Goal: Task Accomplishment & Management: Manage account settings

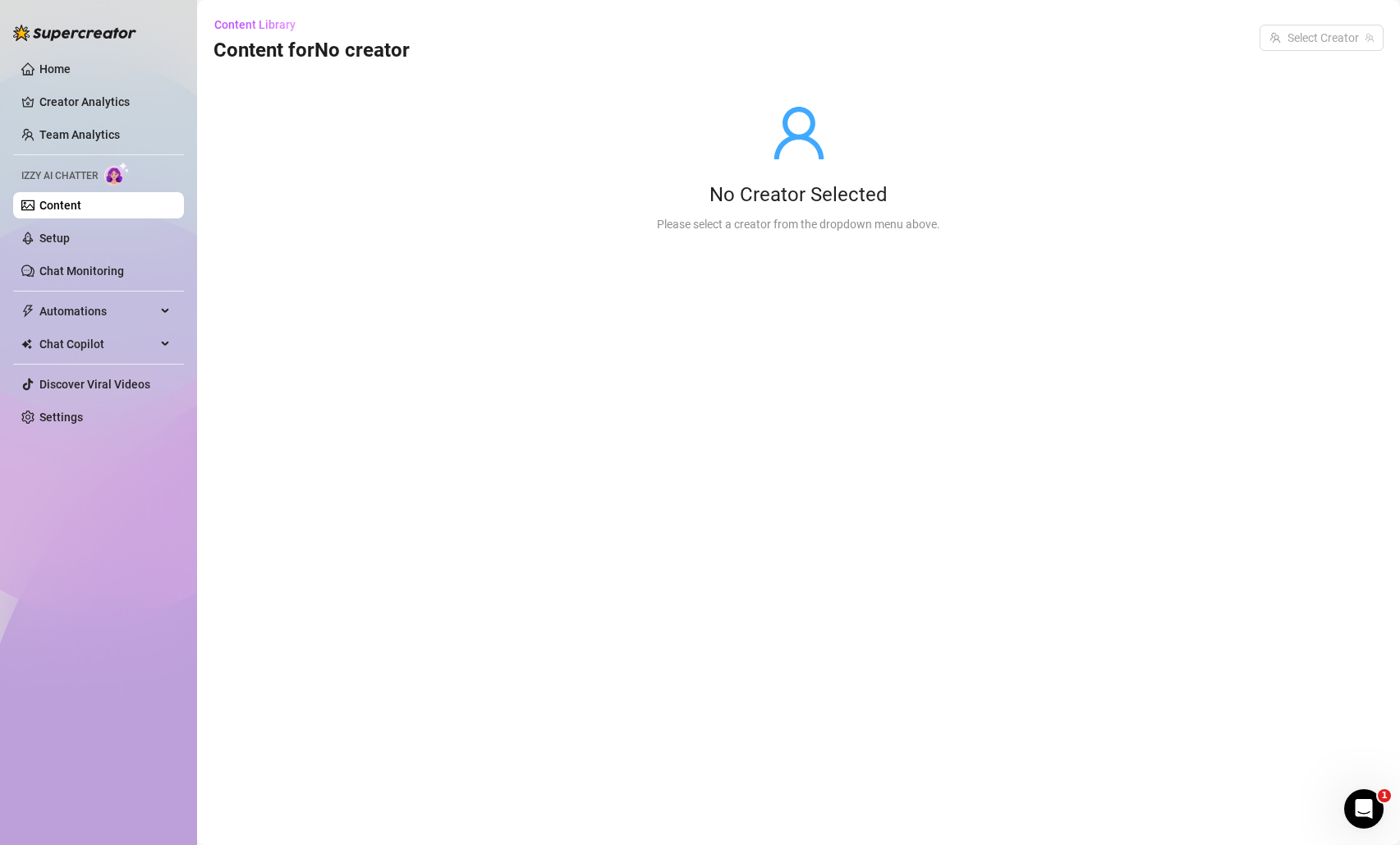
click at [81, 198] on link "Content" at bounding box center [60, 204] width 42 height 13
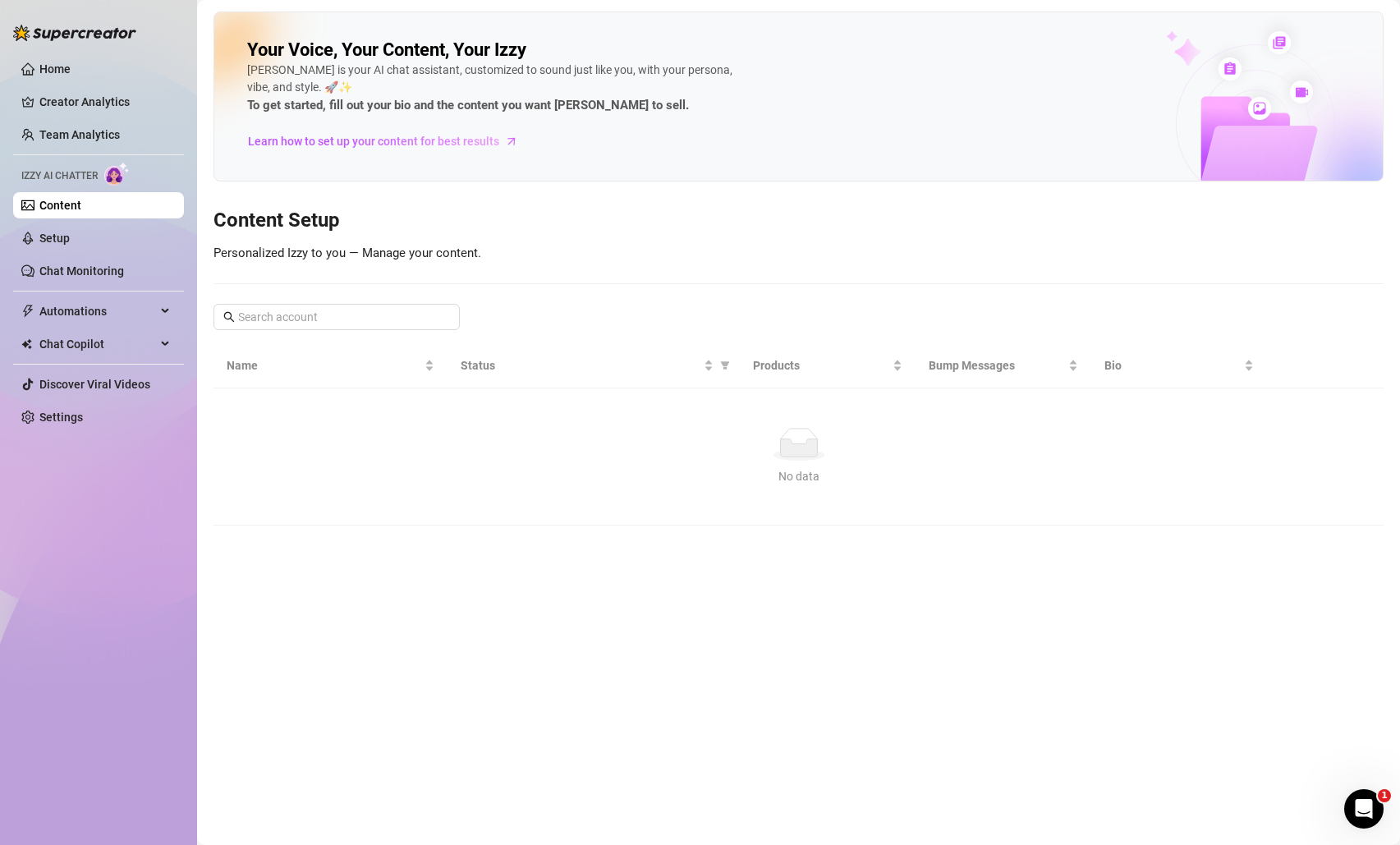
click at [74, 202] on link "Content" at bounding box center [60, 204] width 42 height 13
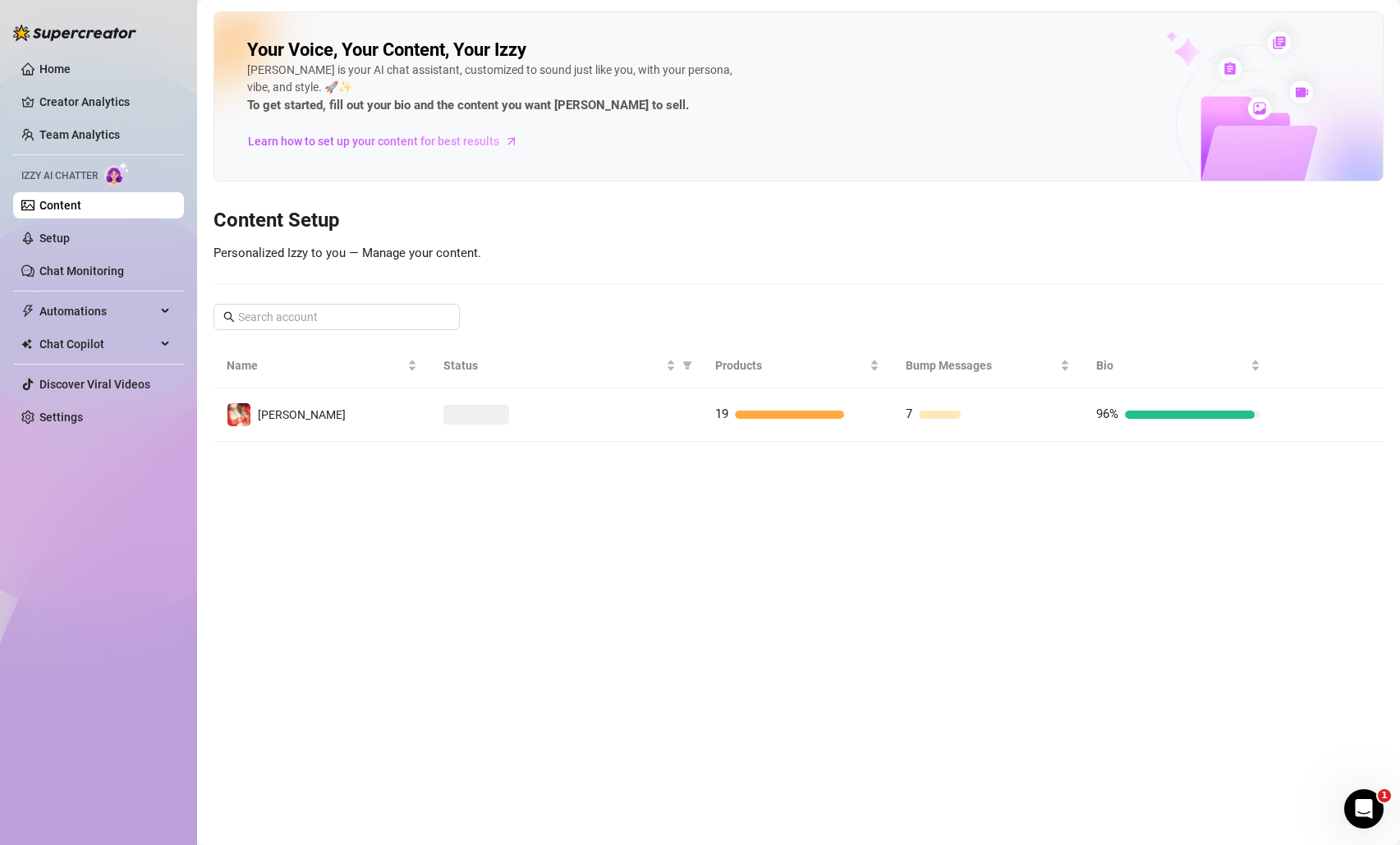
click at [299, 415] on td "[PERSON_NAME]" at bounding box center [322, 414] width 217 height 53
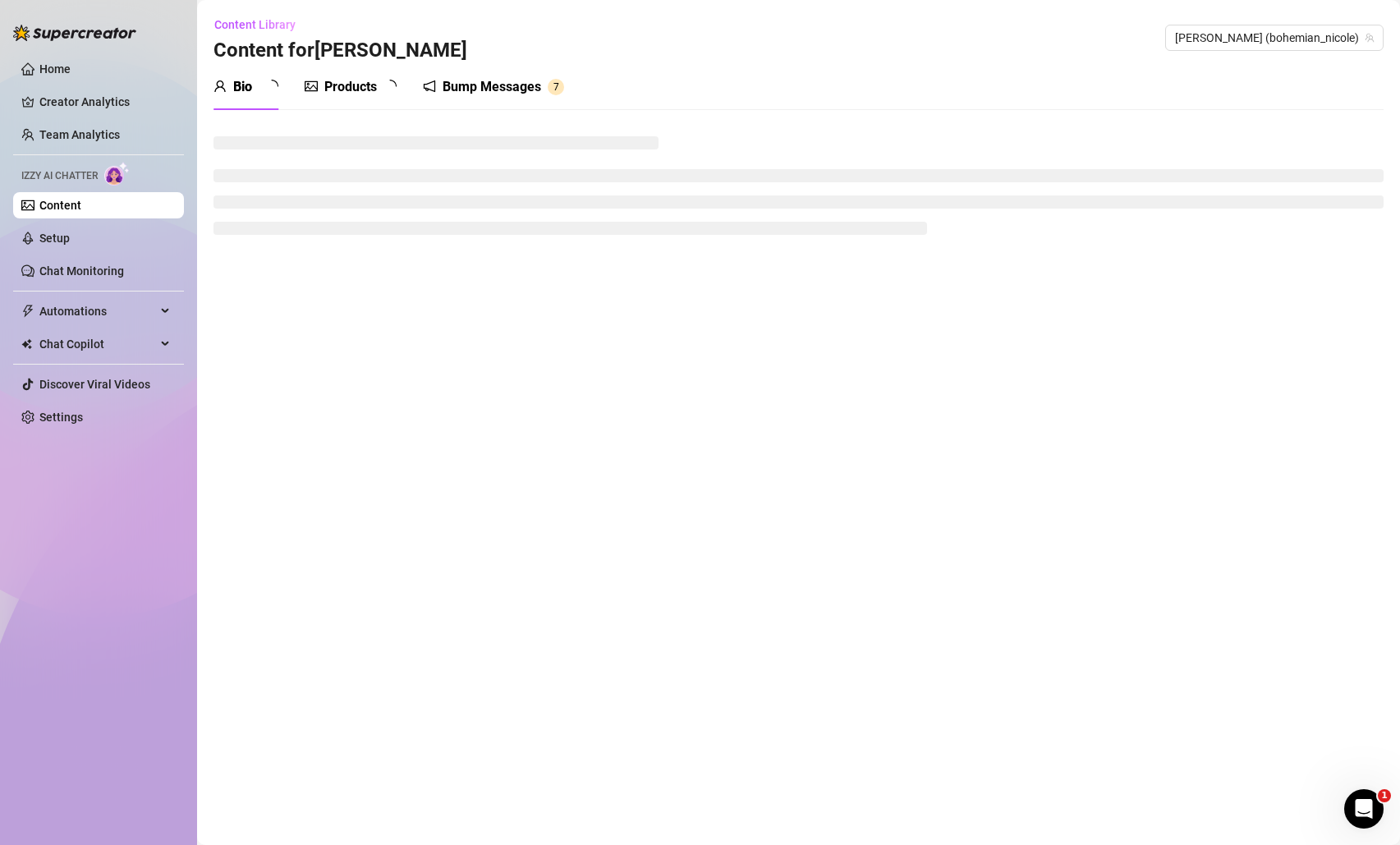
click at [318, 88] on icon "picture" at bounding box center [310, 86] width 13 height 10
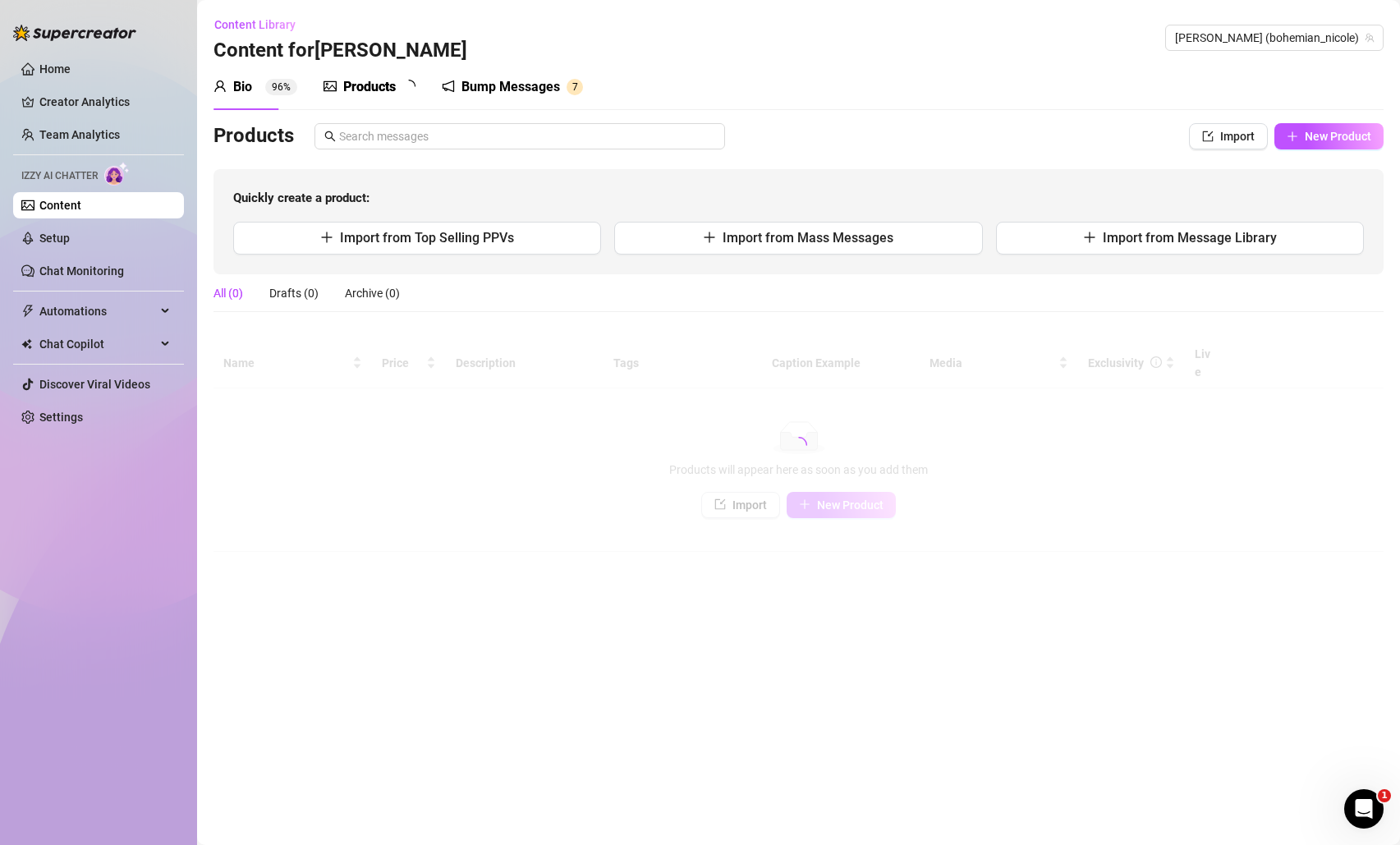
click at [341, 87] on div "Products" at bounding box center [369, 86] width 92 height 20
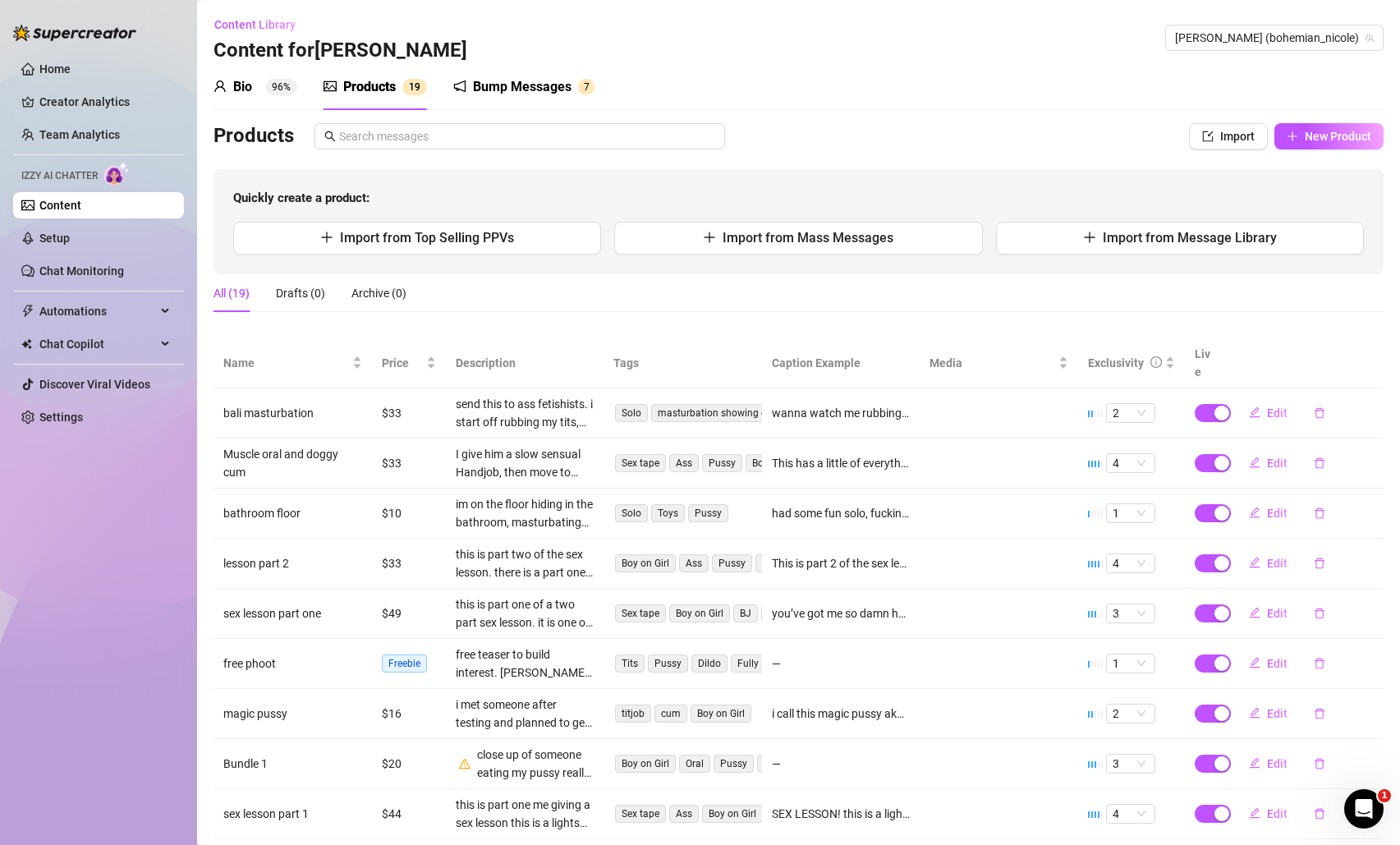
scroll to position [120, 0]
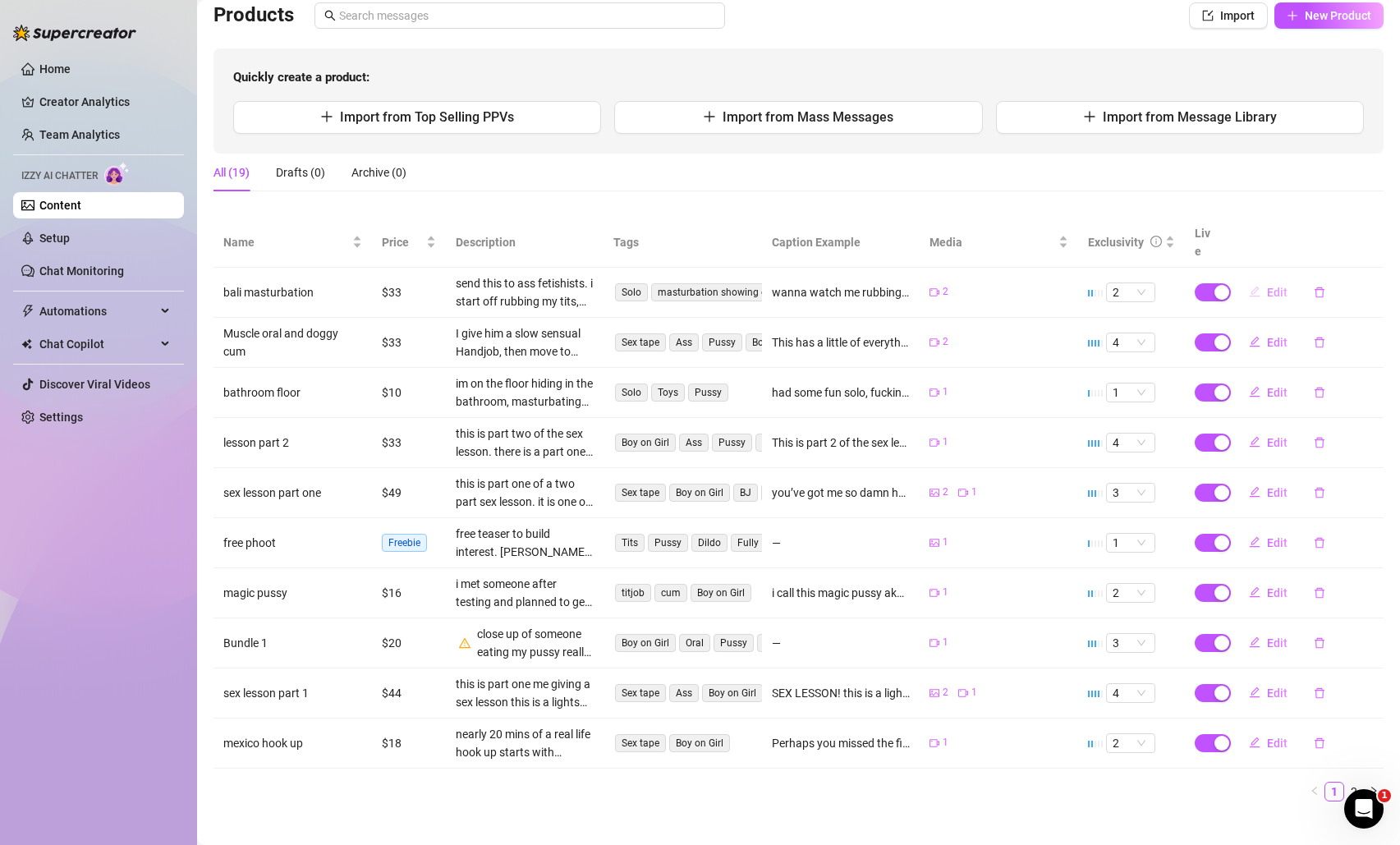
click at [1273, 285] on span "Edit" at bounding box center [1277, 291] width 21 height 13
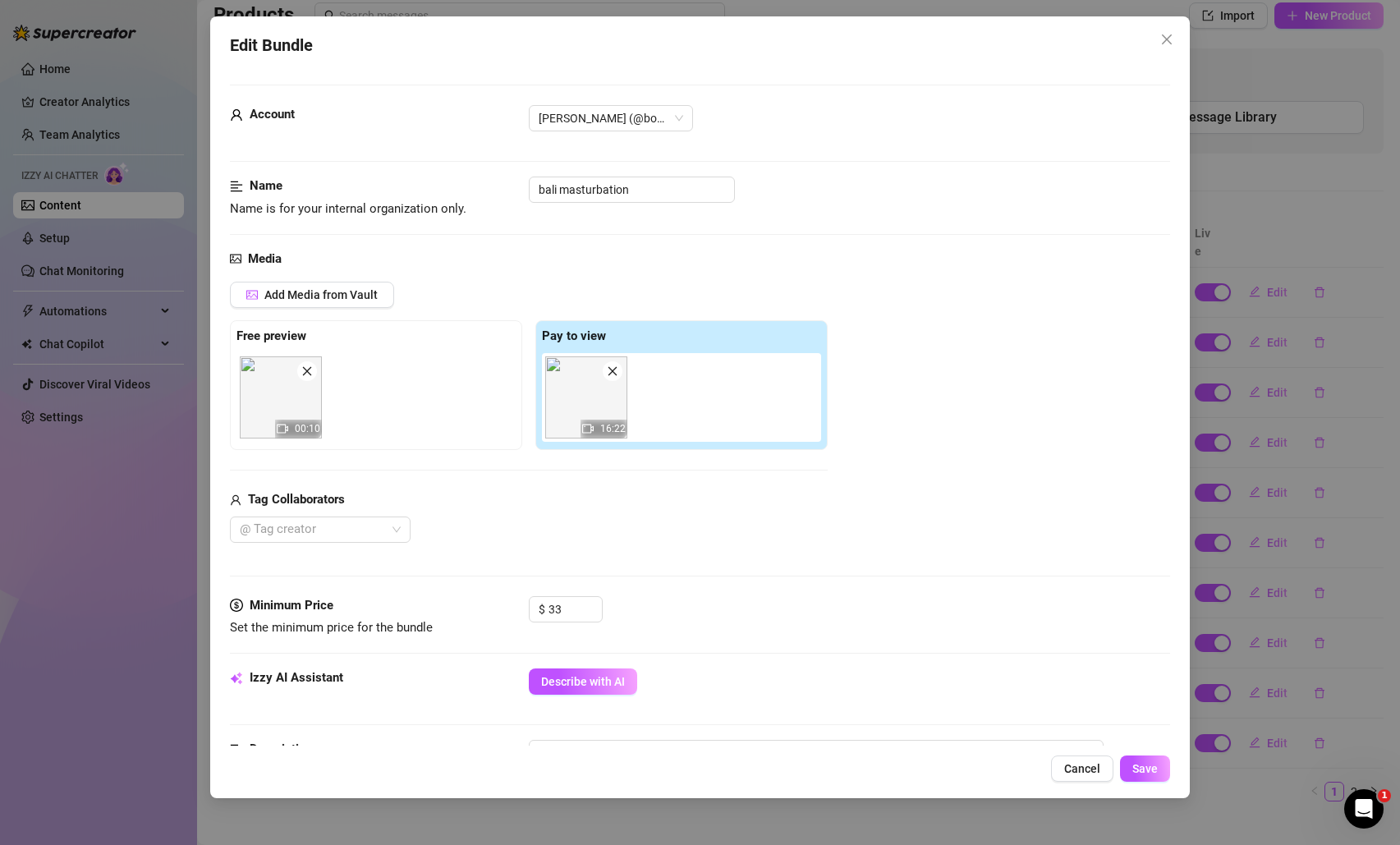
click at [1070, 766] on span "Cancel" at bounding box center [1082, 767] width 36 height 13
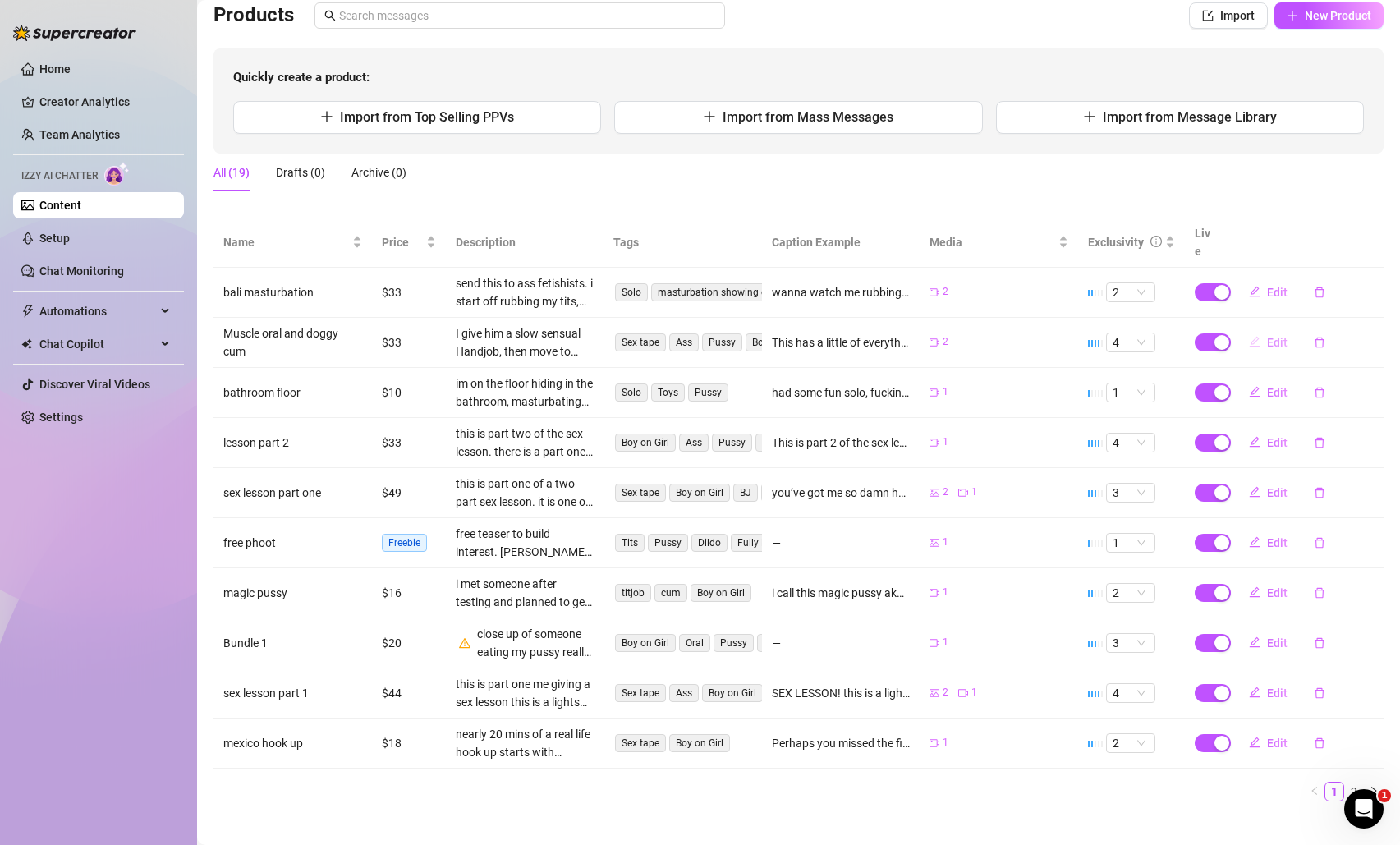
click at [1267, 336] on span "Edit" at bounding box center [1277, 342] width 21 height 13
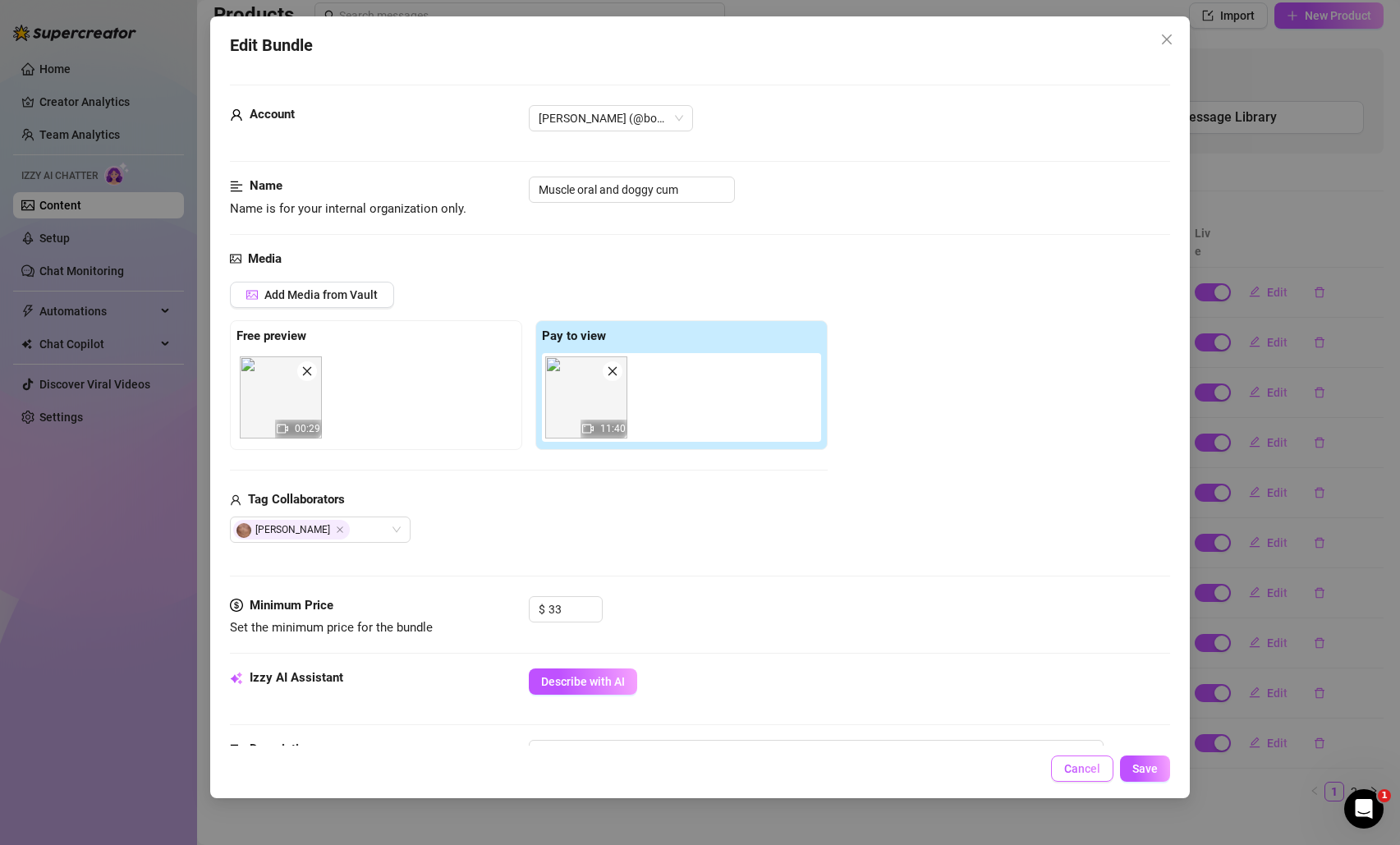
click at [1064, 764] on button "Cancel" at bounding box center [1082, 768] width 62 height 26
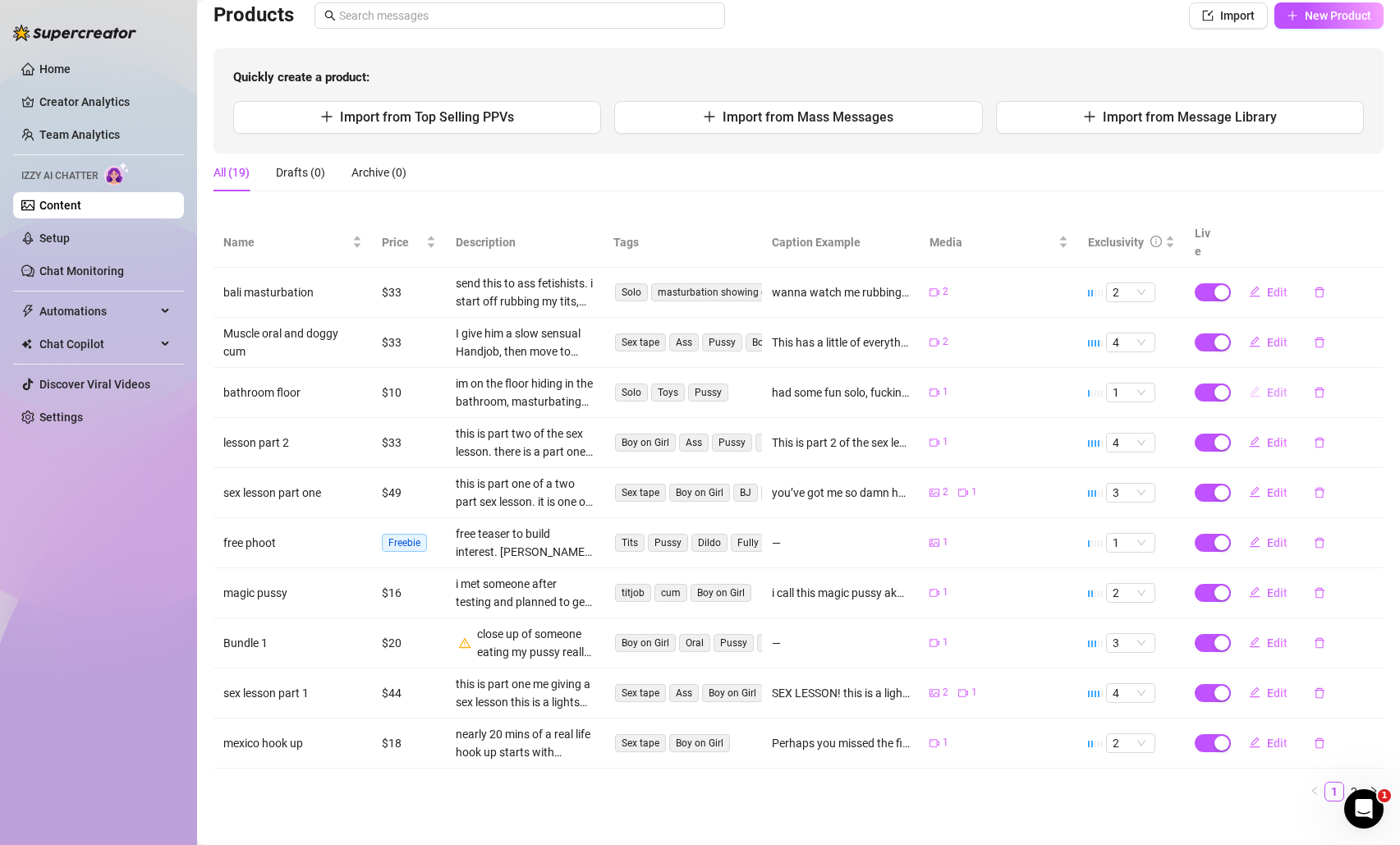
click at [1265, 379] on button "Edit" at bounding box center [1268, 392] width 65 height 26
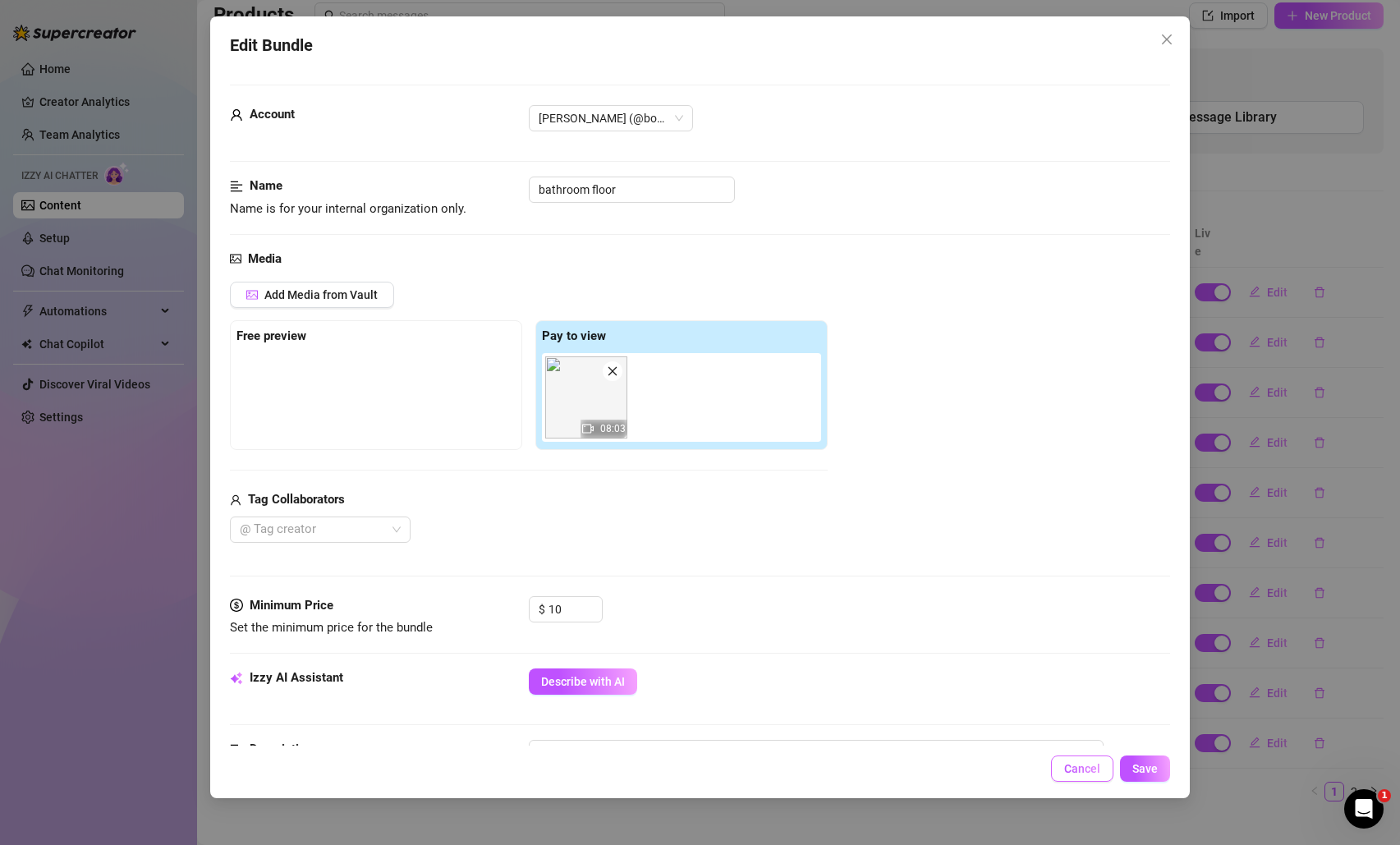
click at [1074, 764] on span "Cancel" at bounding box center [1082, 767] width 36 height 13
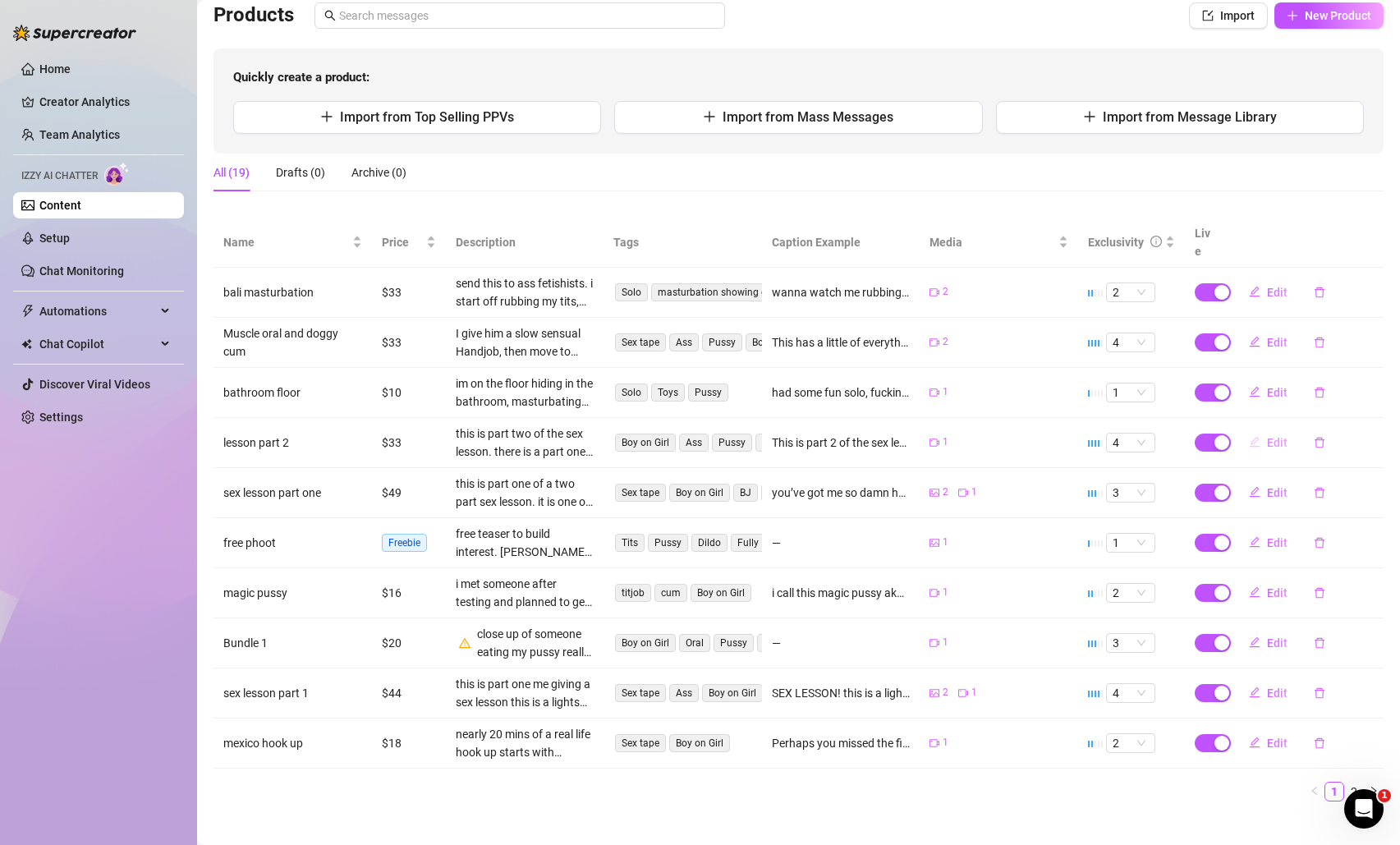
click at [1267, 436] on span "Edit" at bounding box center [1277, 442] width 21 height 13
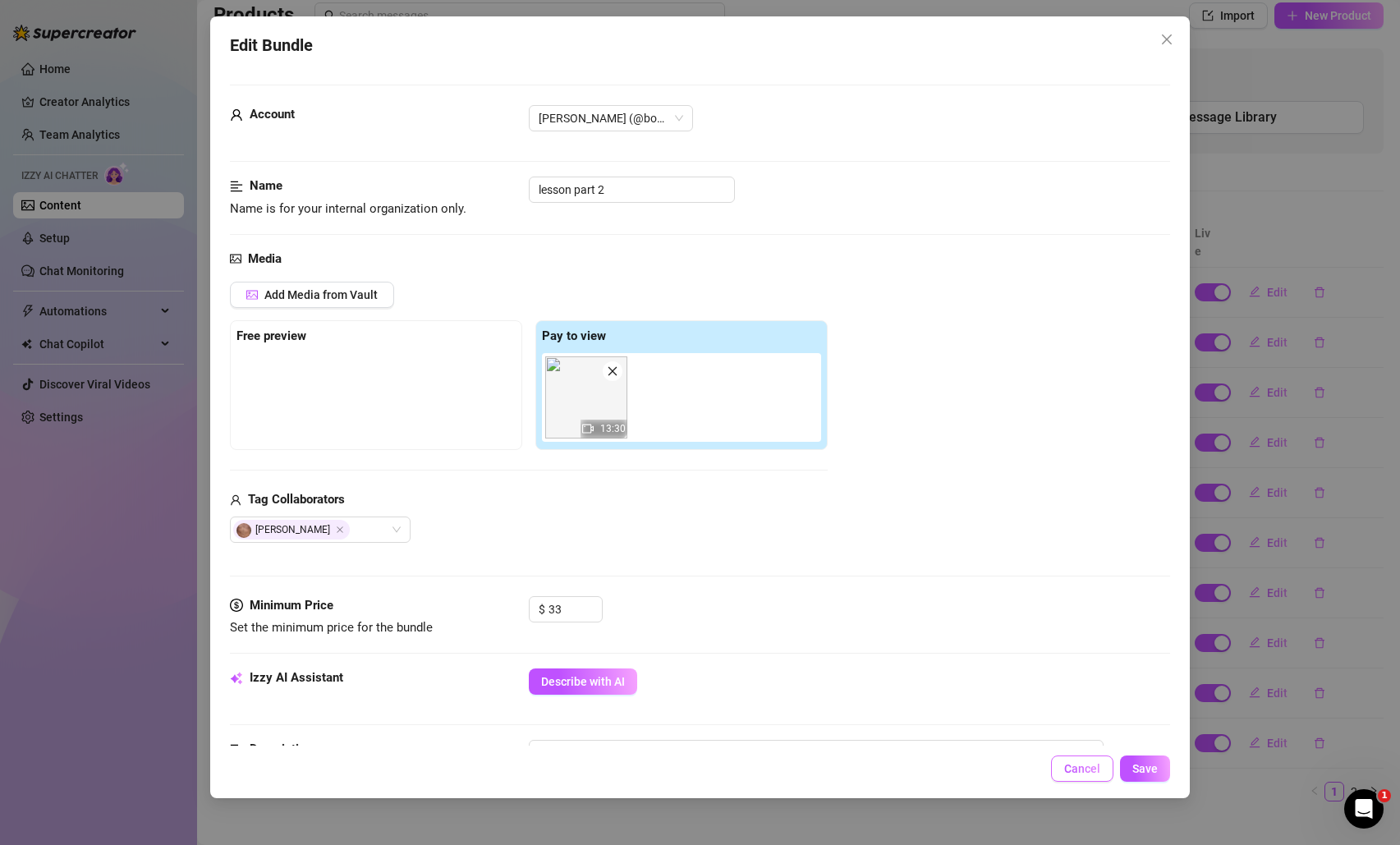
click at [1094, 778] on button "Cancel" at bounding box center [1082, 768] width 62 height 26
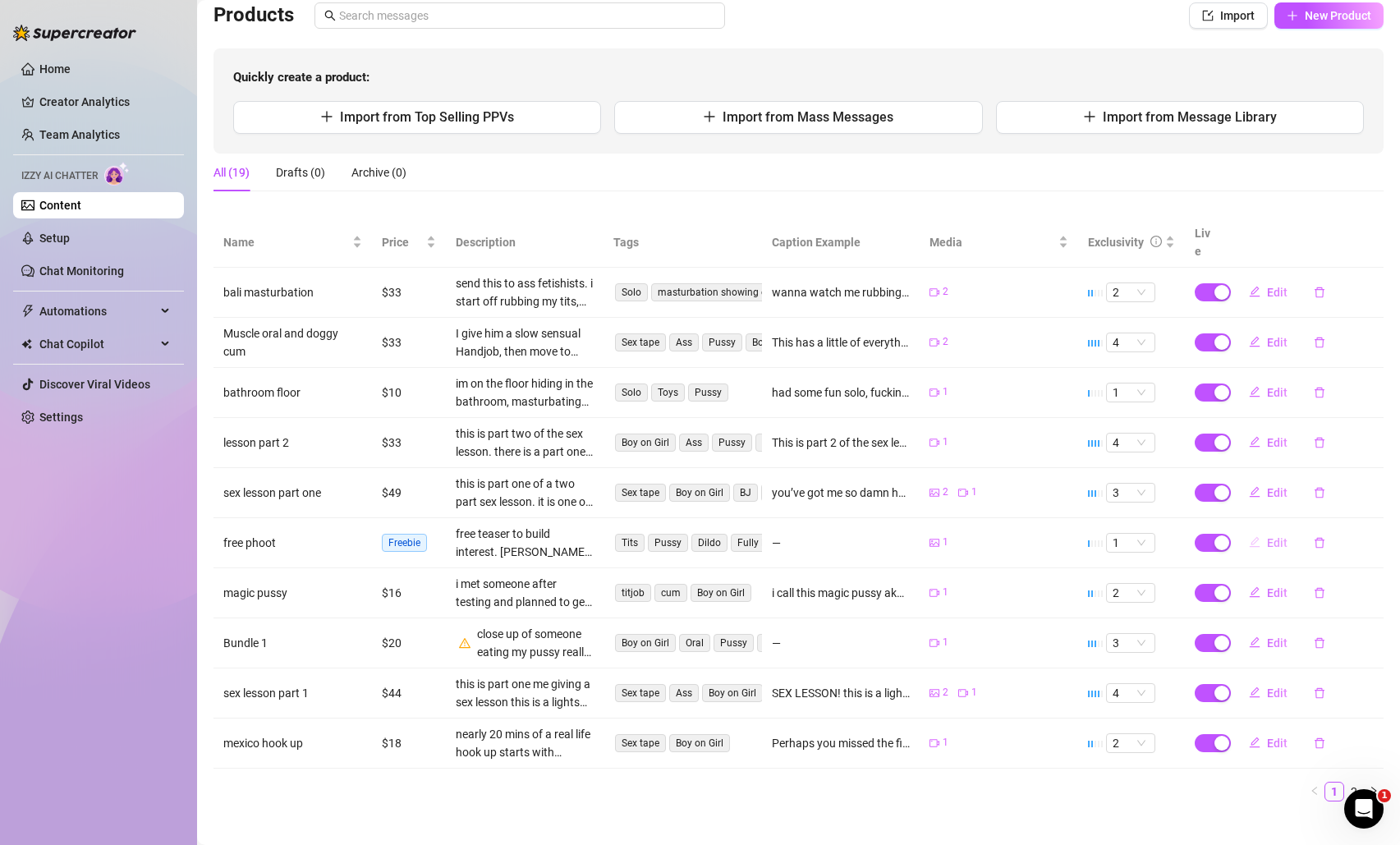
click at [1267, 536] on span "Edit" at bounding box center [1277, 542] width 21 height 13
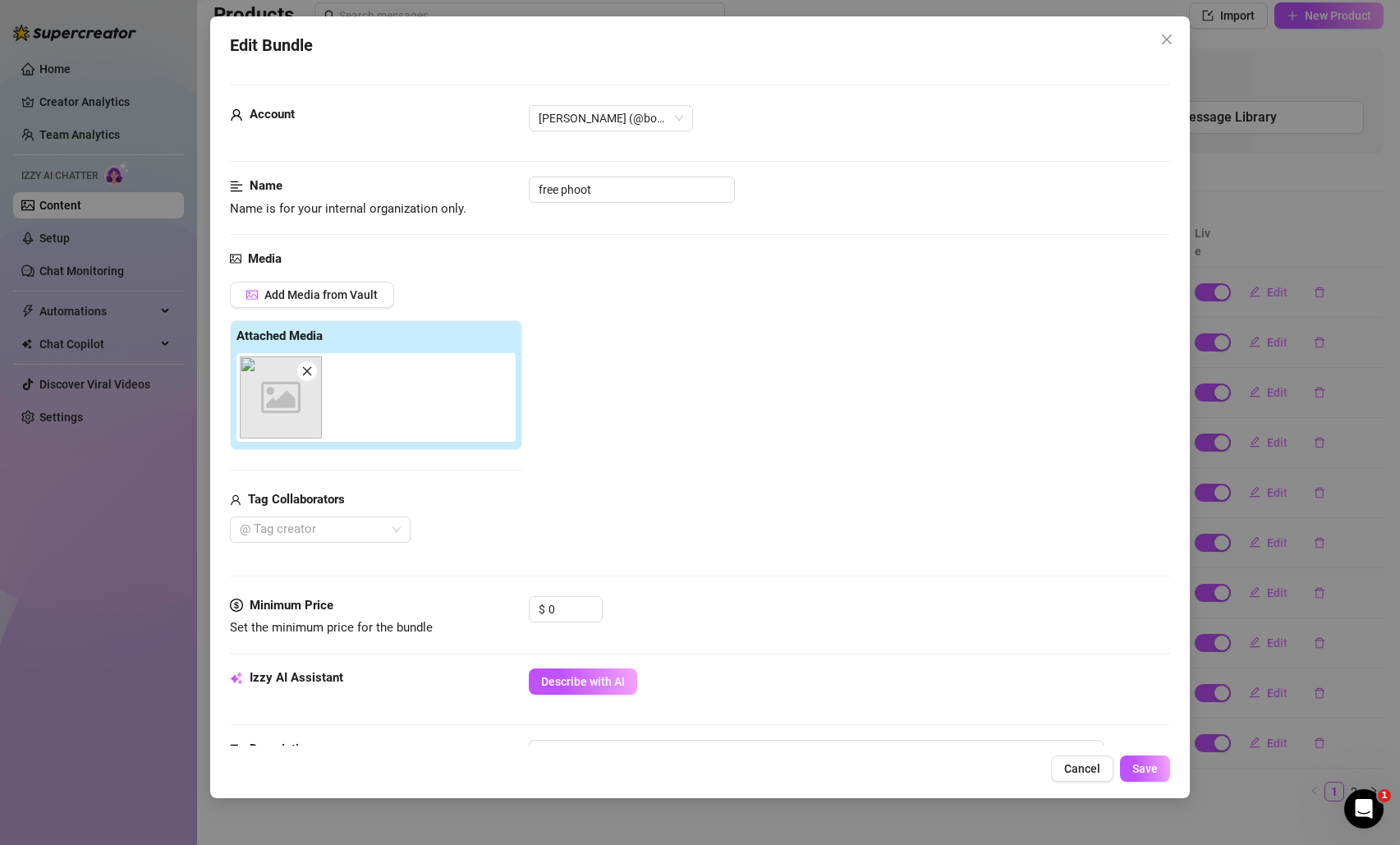
click at [1075, 762] on span "Cancel" at bounding box center [1082, 767] width 36 height 13
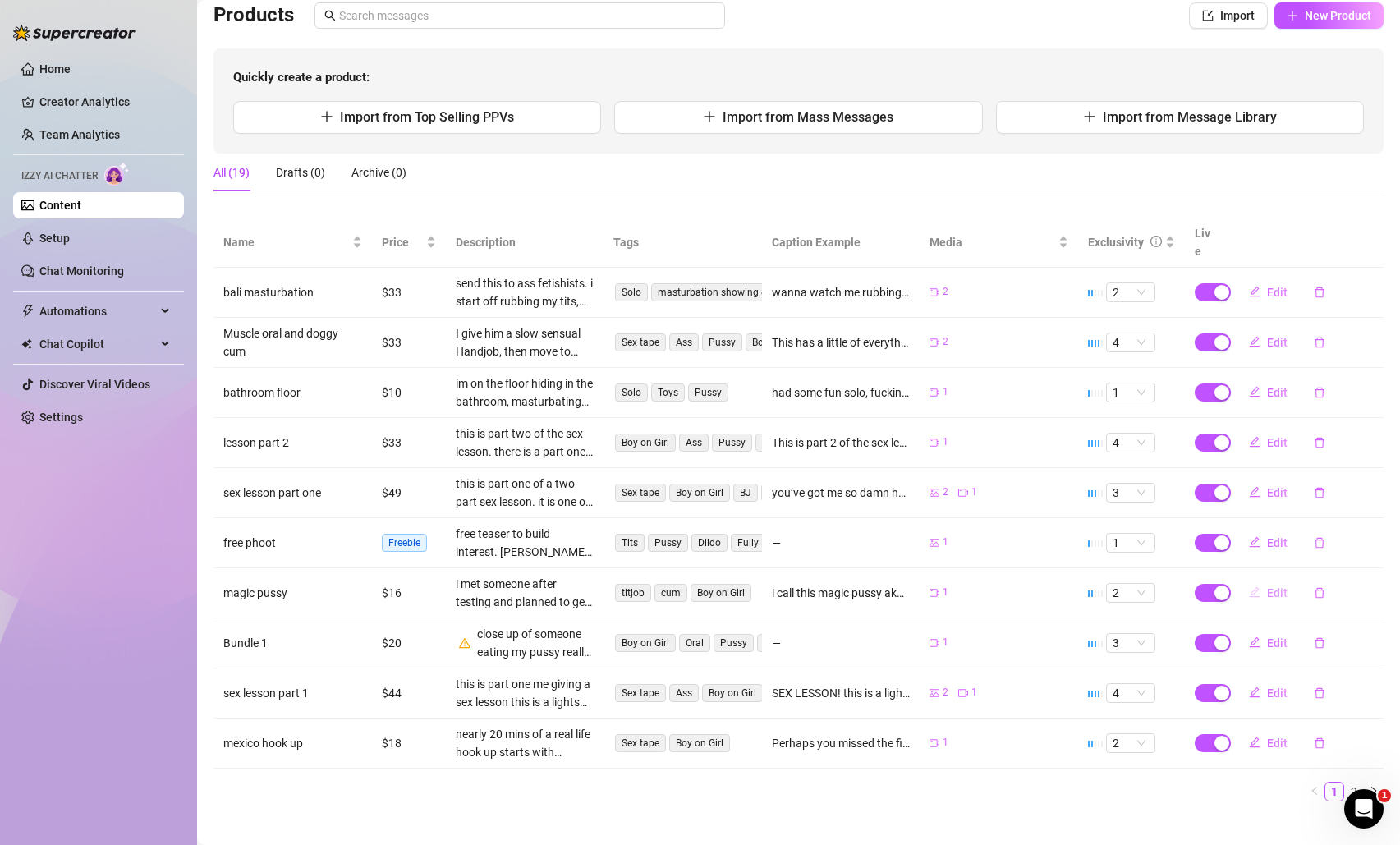
click at [1250, 579] on button "Edit" at bounding box center [1268, 592] width 65 height 26
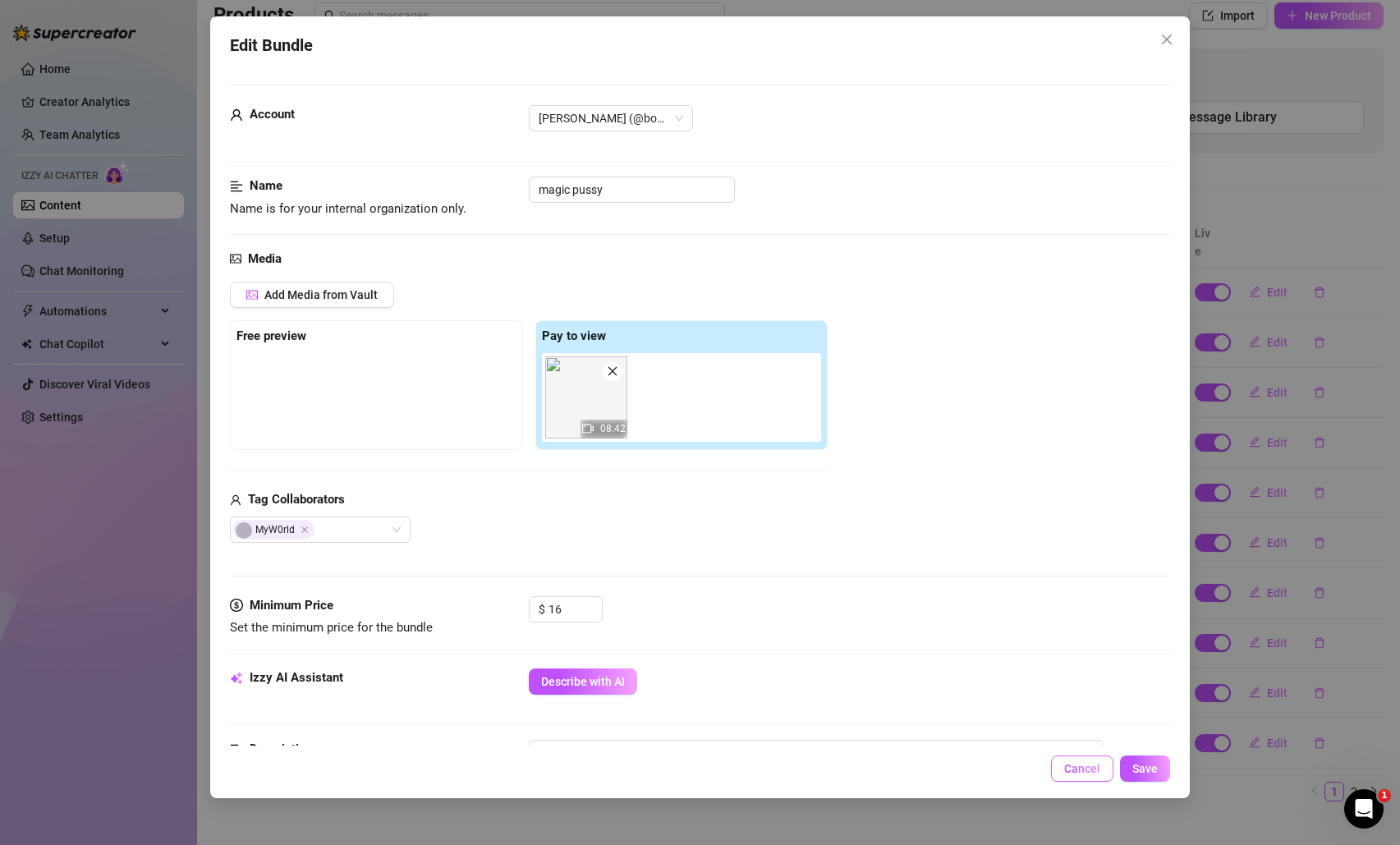
click at [1076, 765] on span "Cancel" at bounding box center [1082, 767] width 36 height 13
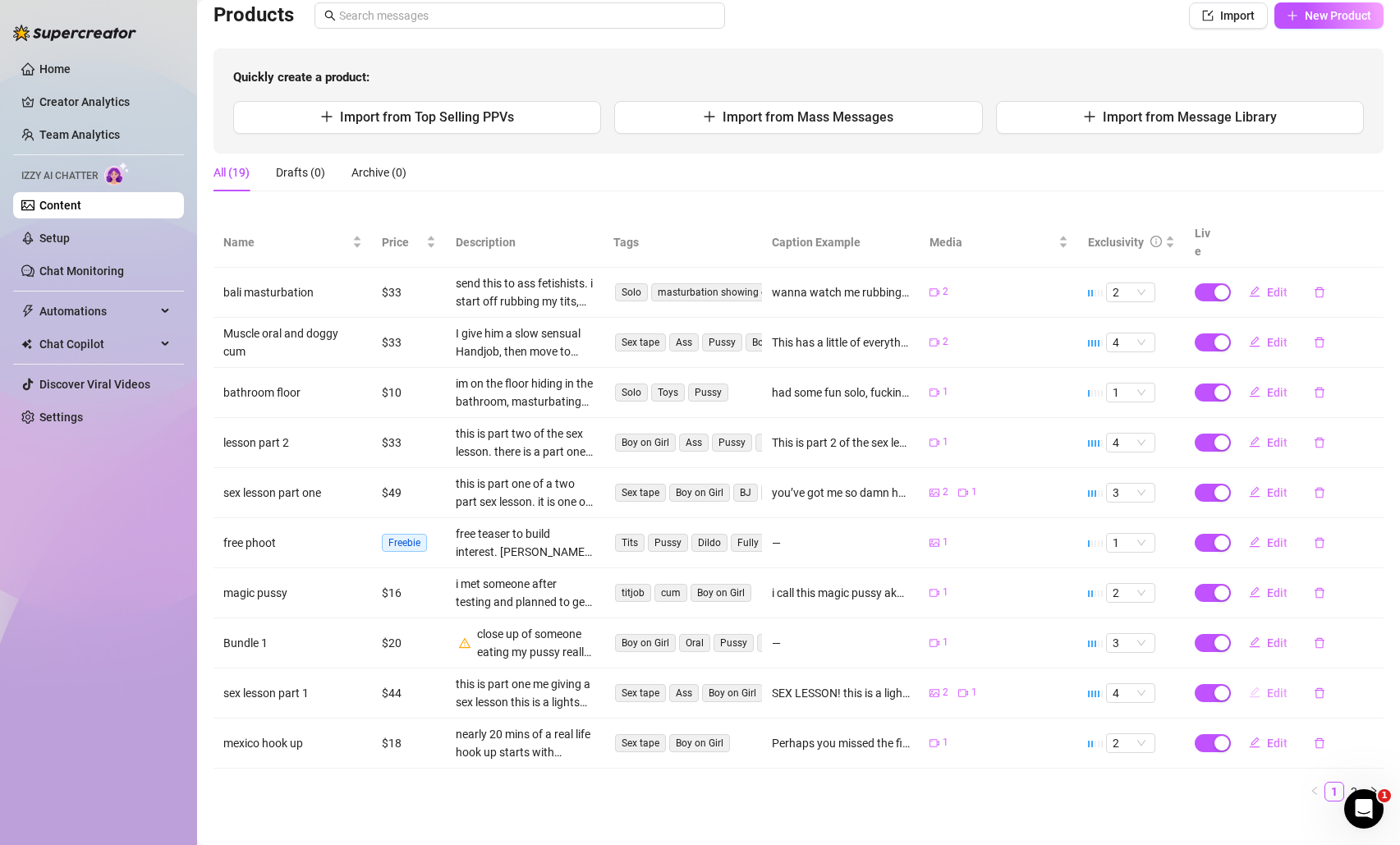
click at [1267, 686] on span "Edit" at bounding box center [1277, 692] width 21 height 13
type textarea "SEX LESSON! this is a lights on video featuring my gorgeous tits...teaching him…"
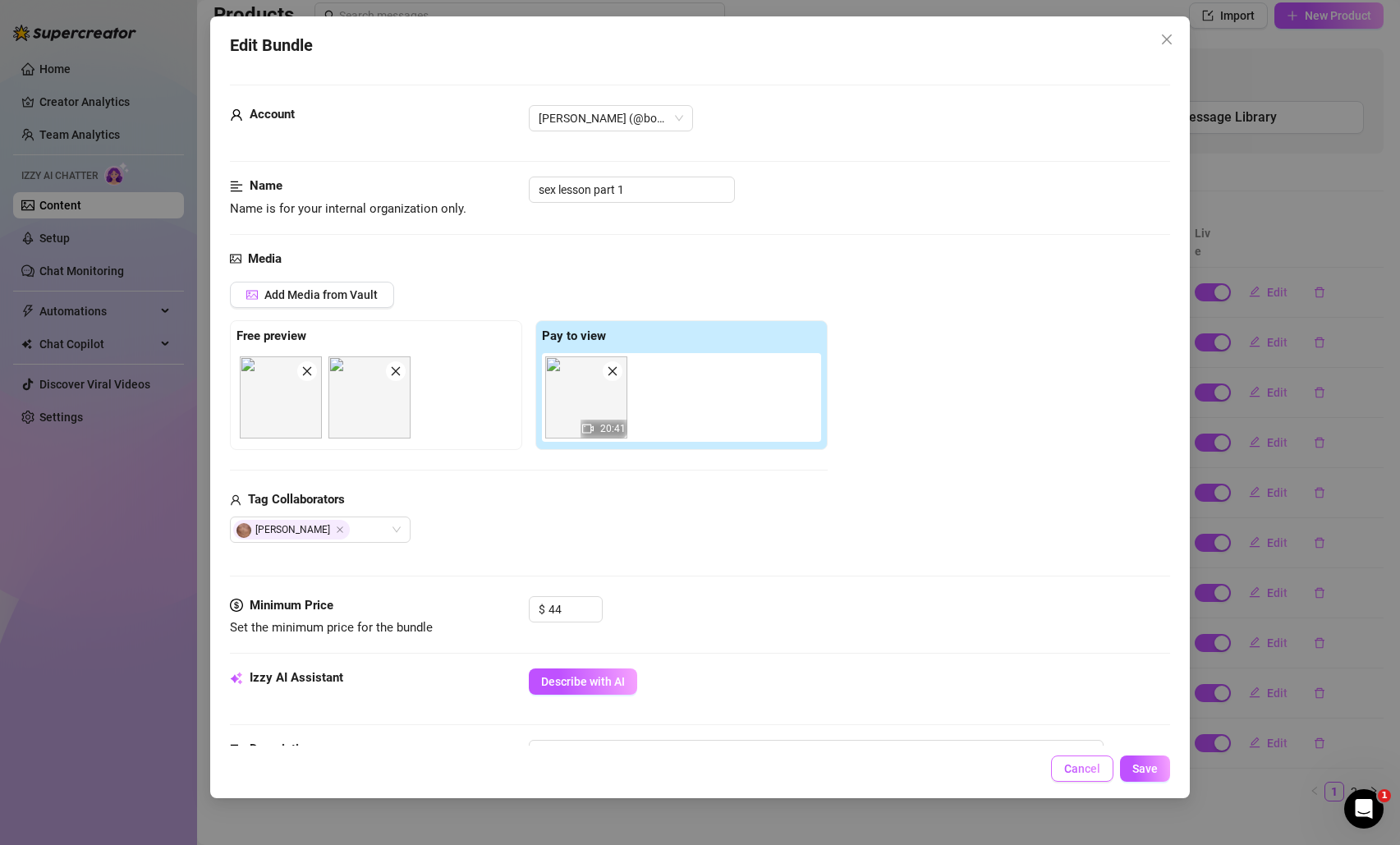
click at [1087, 769] on span "Cancel" at bounding box center [1082, 767] width 36 height 13
